Goal: Transaction & Acquisition: Purchase product/service

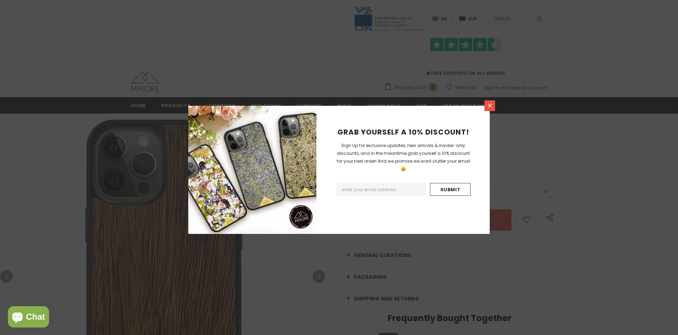
click at [490, 105] on icon at bounding box center [490, 106] width 4 height 4
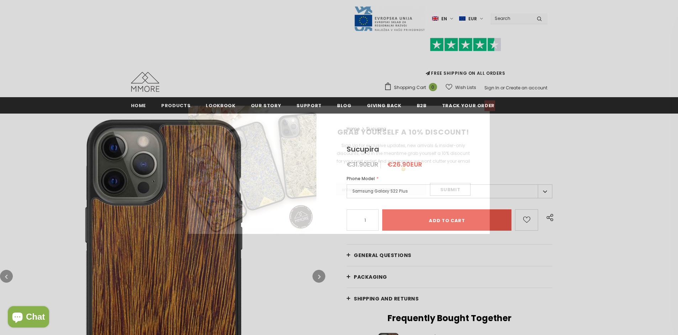
click at [490, 105] on icon at bounding box center [490, 106] width 4 height 4
